Goal: Find specific page/section: Find specific page/section

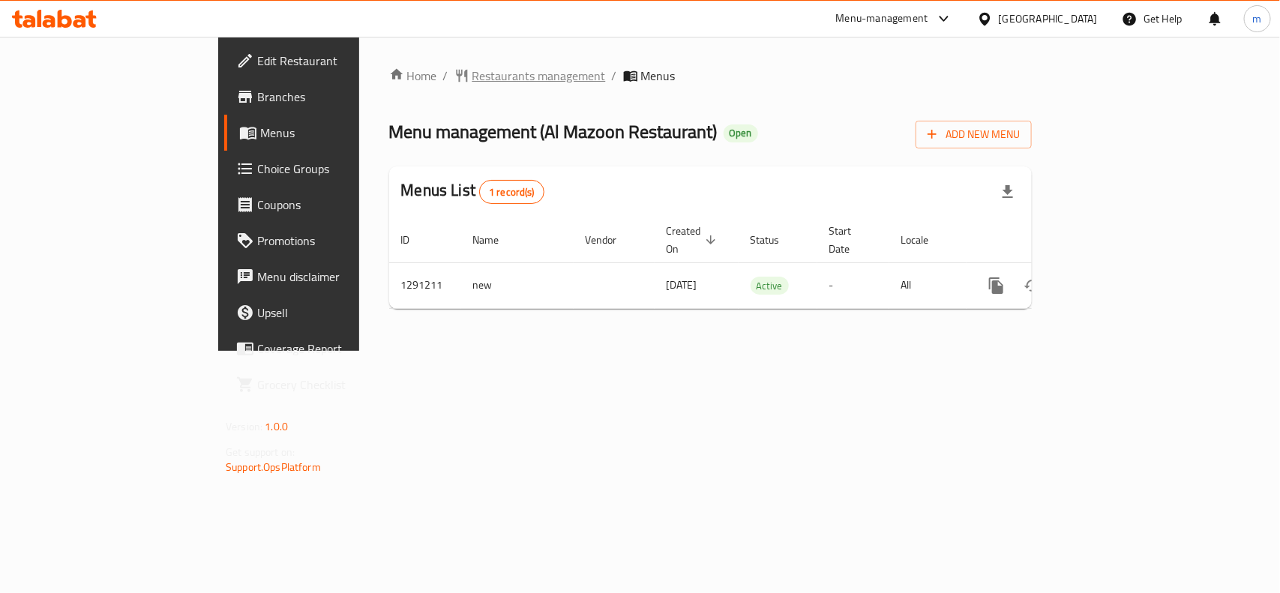
click at [472, 82] on span "Restaurants management" at bounding box center [538, 76] width 133 height 18
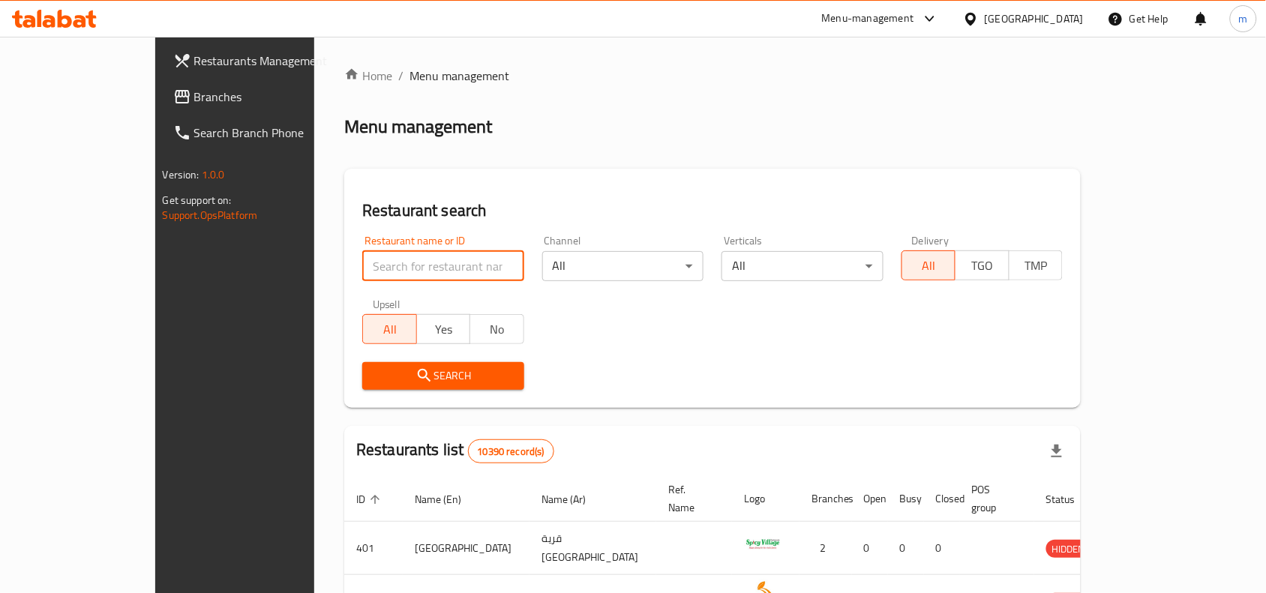
click at [362, 260] on input "search" at bounding box center [443, 266] width 162 height 30
paste input "698534"
type input "698534"
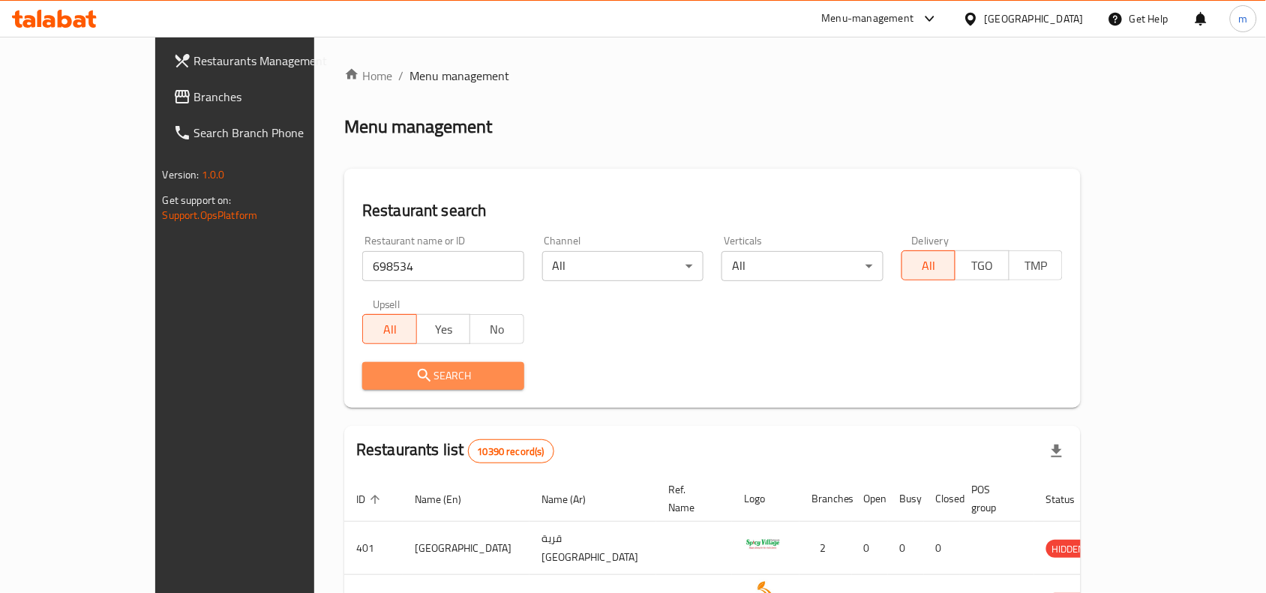
click at [374, 373] on span "Search" at bounding box center [443, 376] width 138 height 19
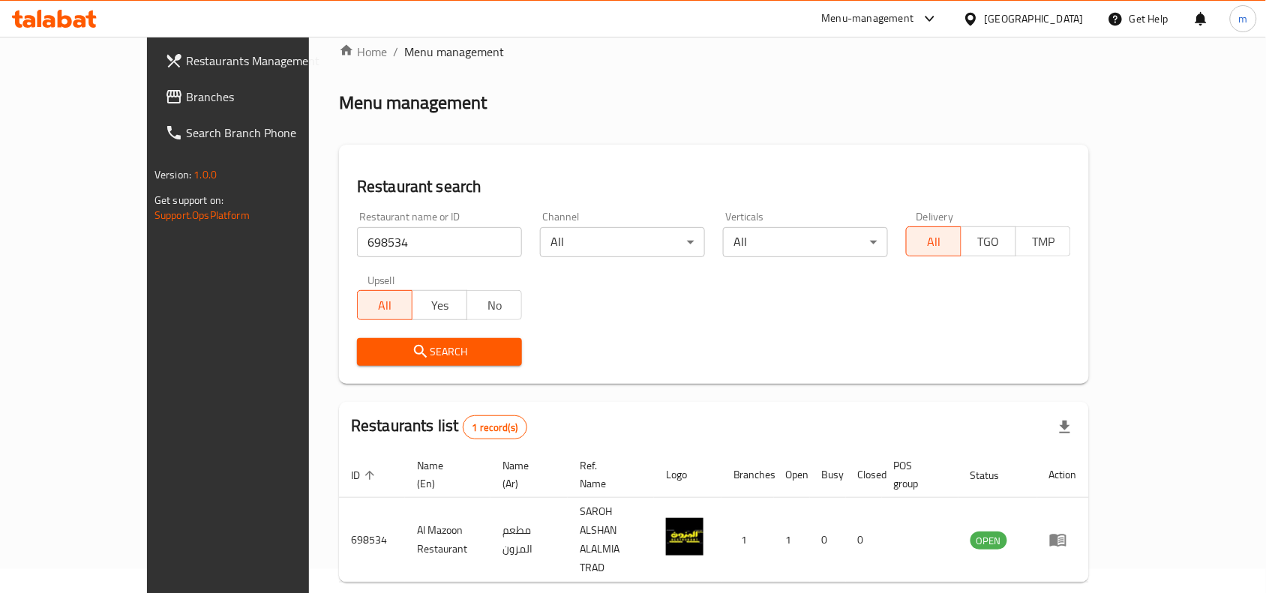
scroll to position [46, 0]
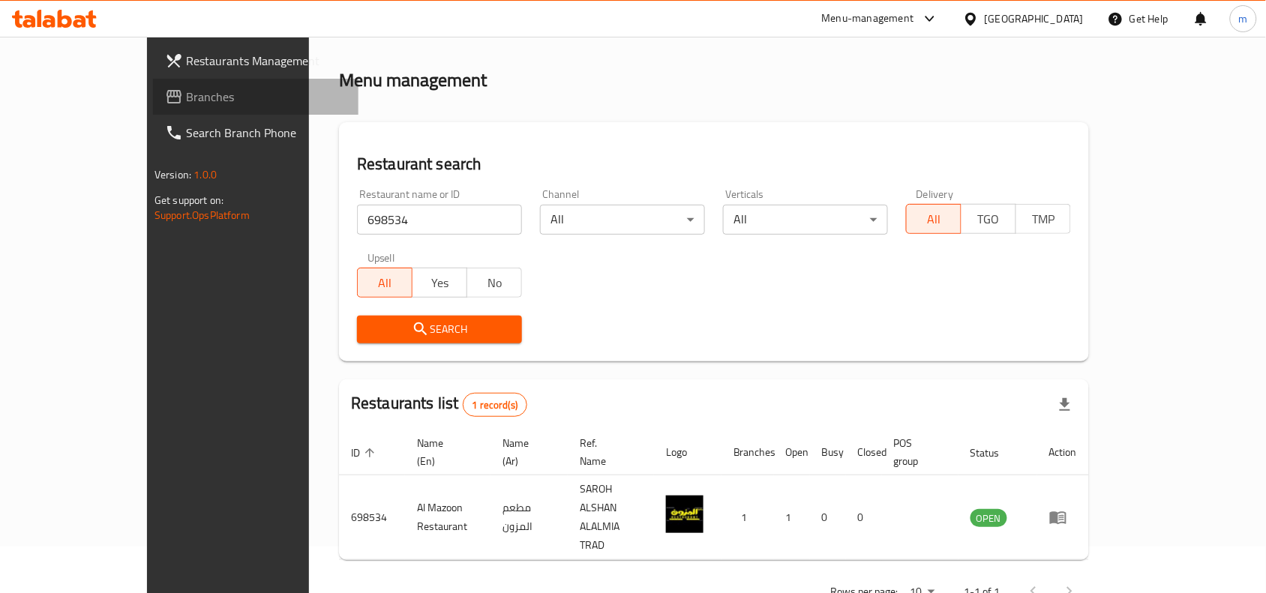
click at [186, 105] on span "Branches" at bounding box center [266, 97] width 160 height 18
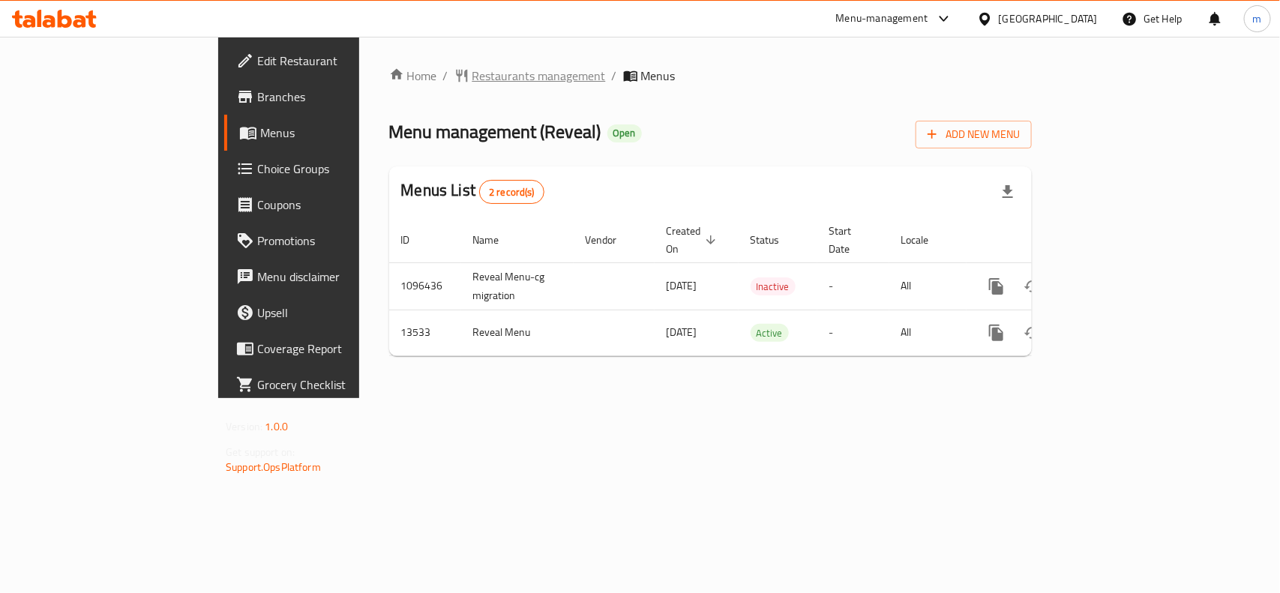
click at [472, 75] on span "Restaurants management" at bounding box center [538, 76] width 133 height 18
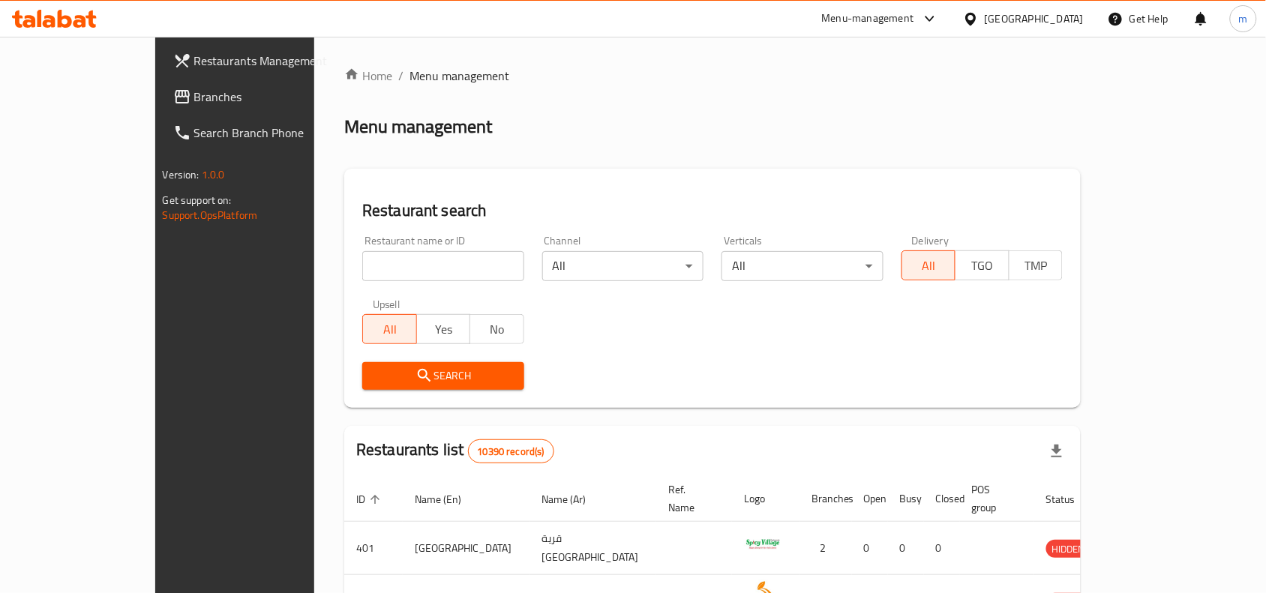
click at [362, 253] on input "search" at bounding box center [443, 266] width 162 height 30
paste input "8259"
type input "8259"
click button "Search" at bounding box center [443, 376] width 162 height 28
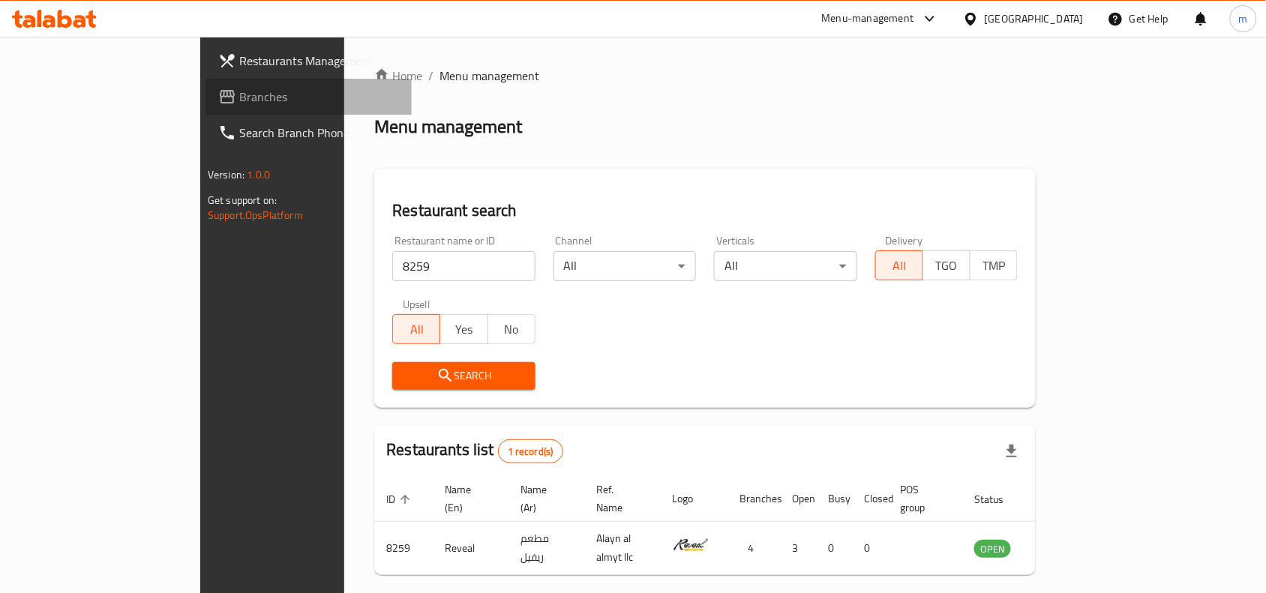
click at [239, 91] on span "Branches" at bounding box center [319, 97] width 160 height 18
